Goal: Find specific page/section: Find specific page/section

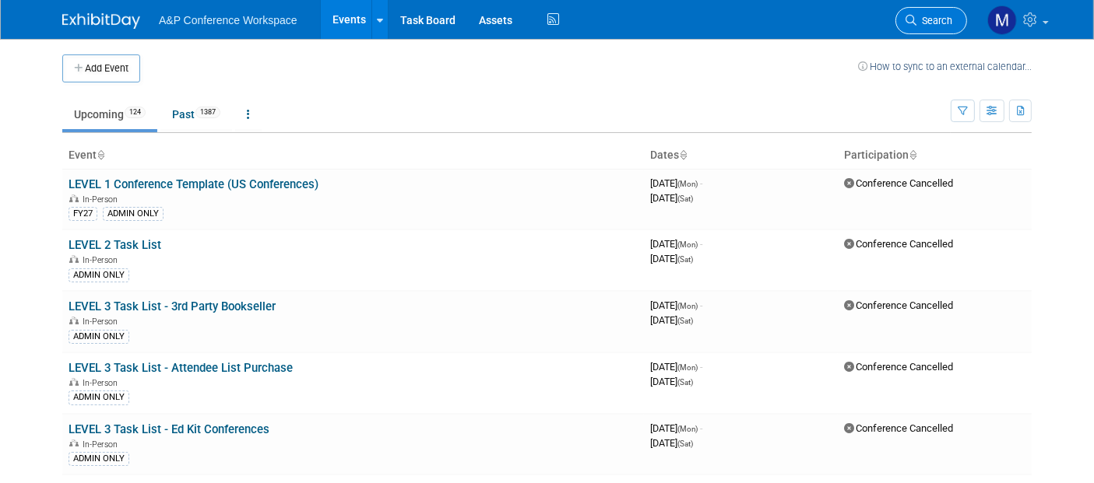
click at [930, 10] on link "Search" at bounding box center [931, 20] width 72 height 27
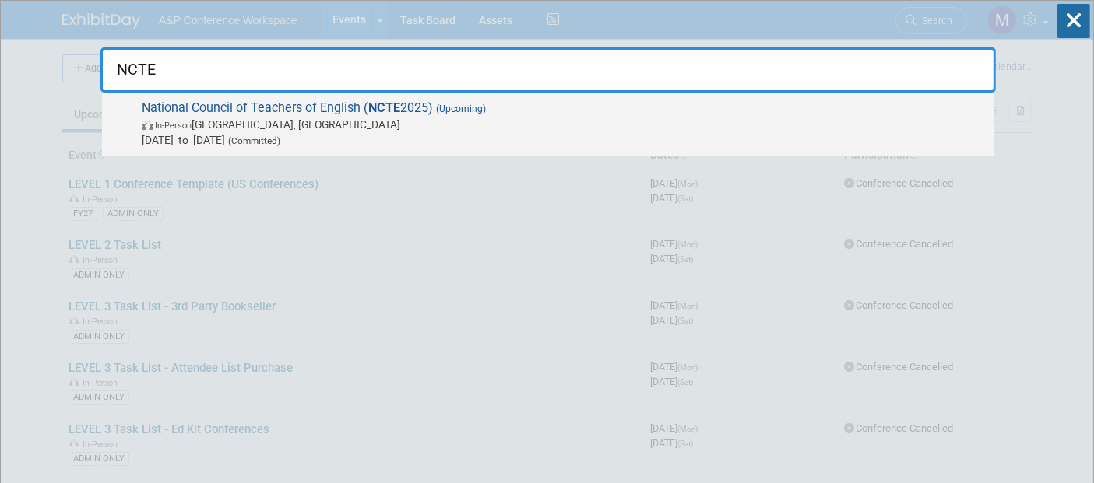
type input "NCTE"
click at [381, 110] on strong "NCTE" at bounding box center [384, 107] width 32 height 15
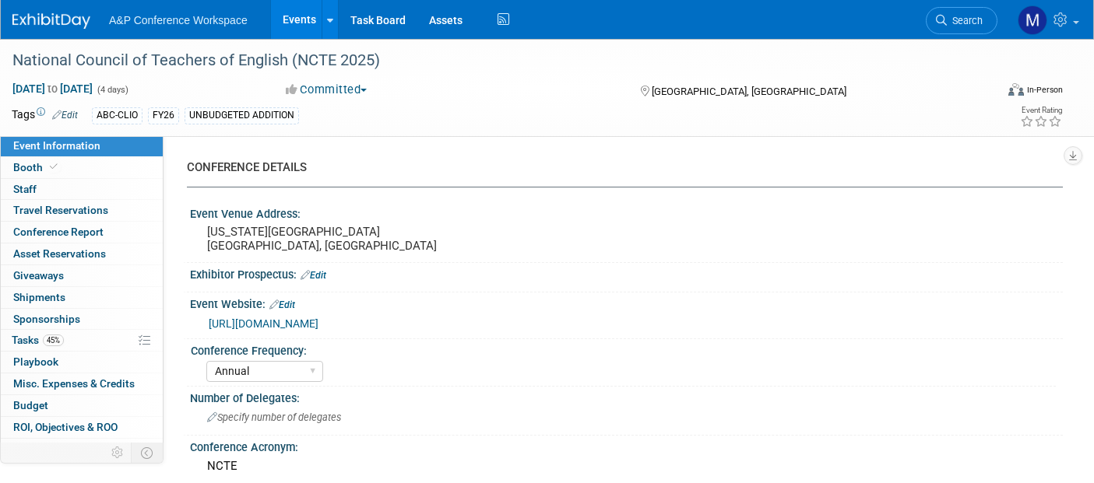
select select "Annual"
select select "Level 2"
select select "In-Person Booth"
select select "Schools"
select select "Bloomsbury Digital Resources"
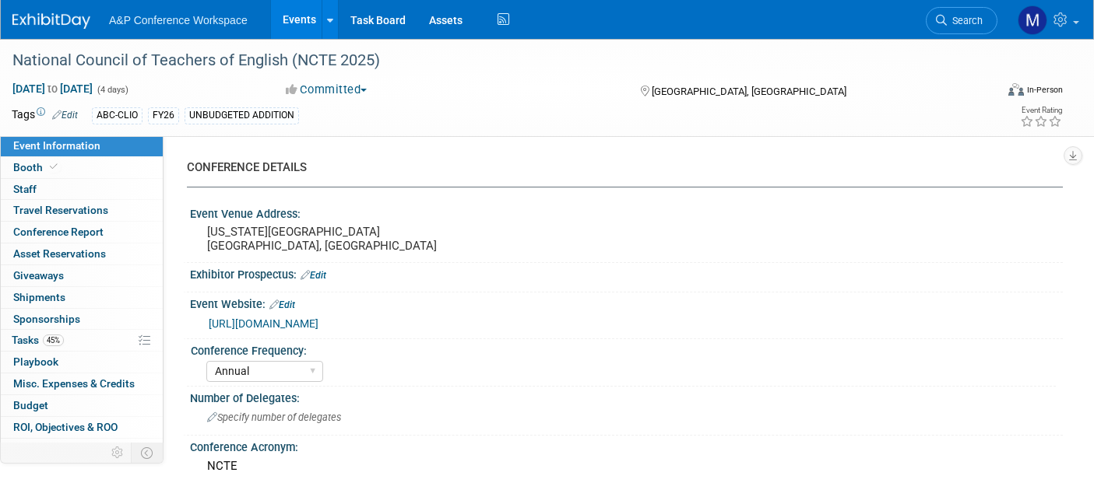
select select "Amanda Oney"
select select "Veronica Dove"
select select "Rosalie Love"
select select "Brand/Subject Presence​"
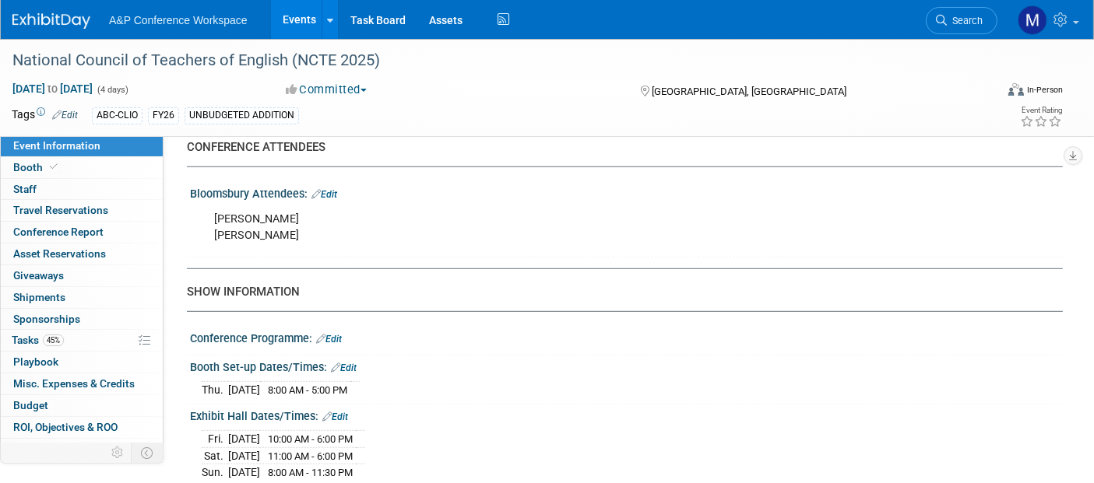
scroll to position [1038, 0]
